Goal: Go to known website: Access a specific website the user already knows

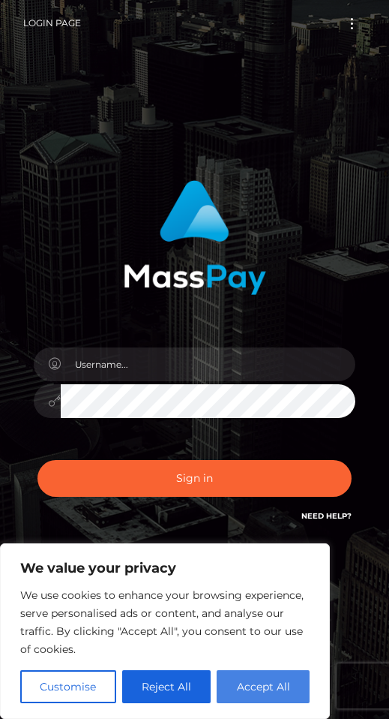
click at [290, 678] on button "Accept All" at bounding box center [263, 686] width 93 height 33
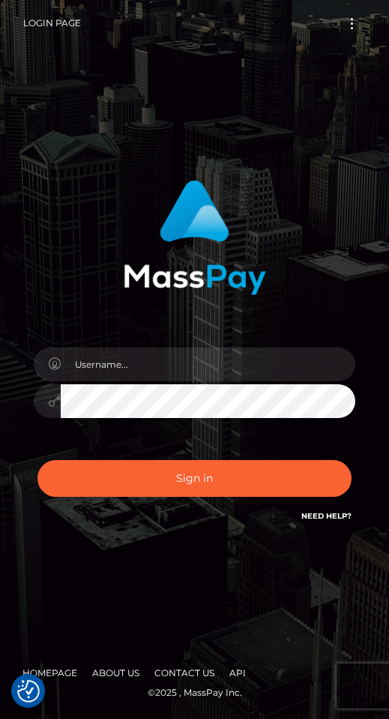
checkbox input "true"
